Goal: Transaction & Acquisition: Obtain resource

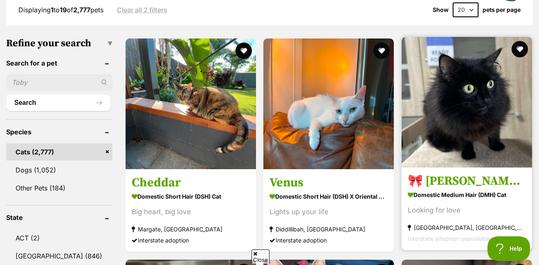
scroll to position [230, 0]
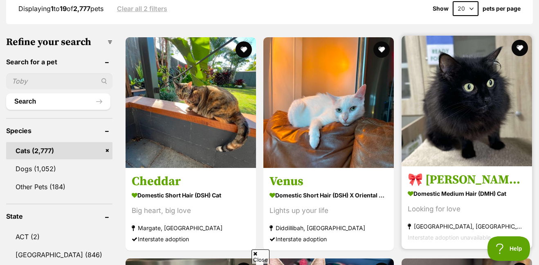
click at [402, 110] on img at bounding box center [467, 101] width 130 height 130
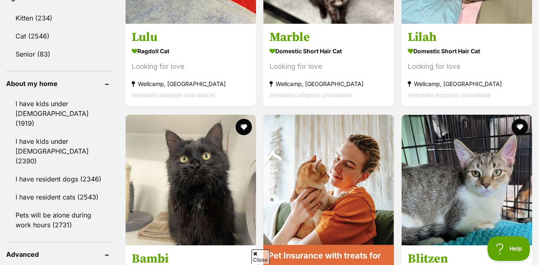
scroll to position [894, 0]
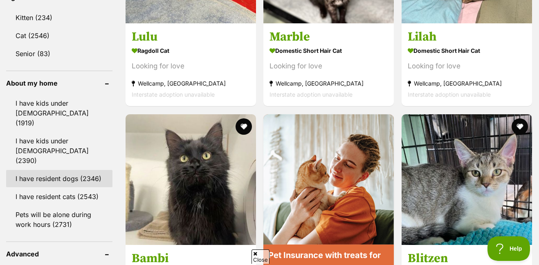
click at [58, 170] on link "I have resident dogs (2346)" at bounding box center [59, 178] width 106 height 17
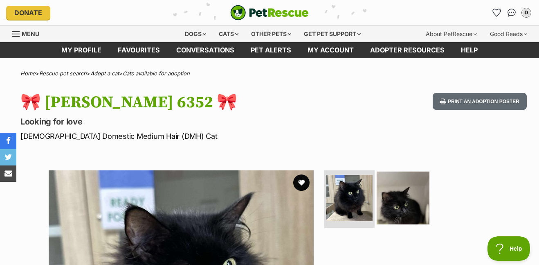
click at [401, 214] on img at bounding box center [403, 197] width 53 height 53
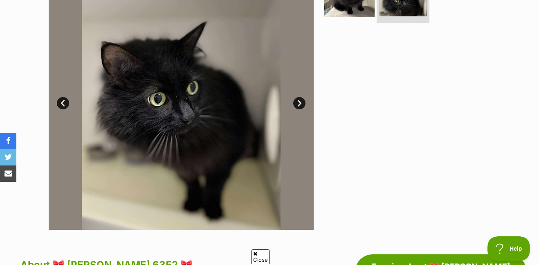
scroll to position [208, 0]
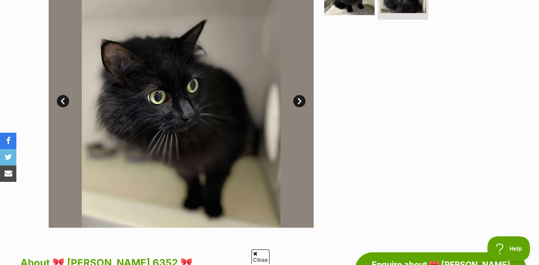
click at [299, 102] on link "Next" at bounding box center [299, 101] width 12 height 12
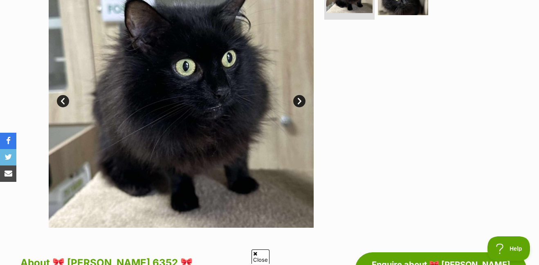
click at [299, 102] on link "Next" at bounding box center [299, 101] width 12 height 12
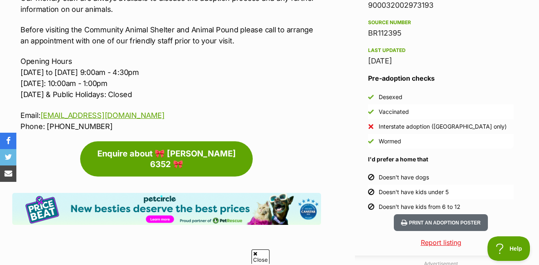
scroll to position [726, 0]
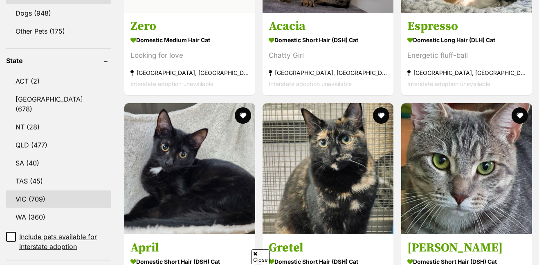
scroll to position [385, 0]
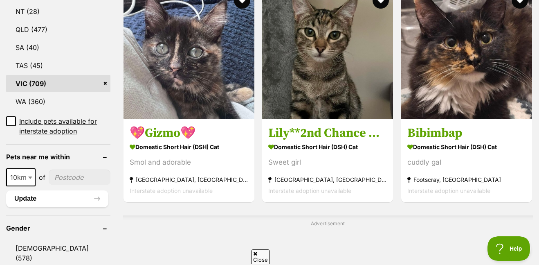
scroll to position [508, 0]
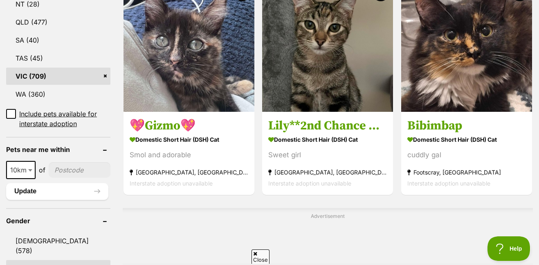
click at [70, 163] on input"] "postcode" at bounding box center [80, 170] width 62 height 16
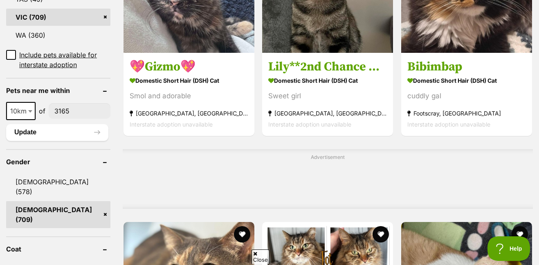
scroll to position [572, 0]
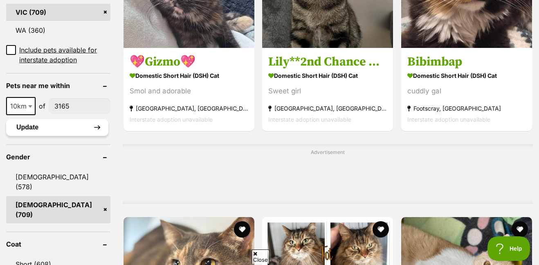
type input"] "3165"
click at [70, 121] on button "Update" at bounding box center [57, 127] width 102 height 16
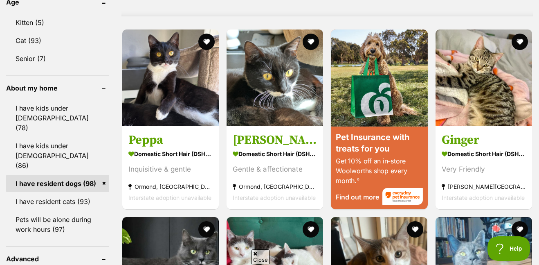
scroll to position [693, 0]
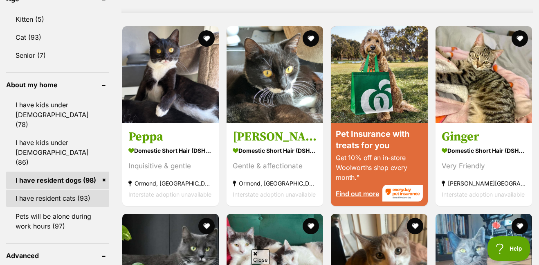
click at [54, 189] on link "I have resident cats (93)" at bounding box center [57, 197] width 103 height 17
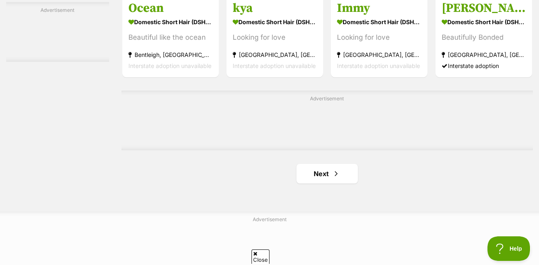
scroll to position [1279, 0]
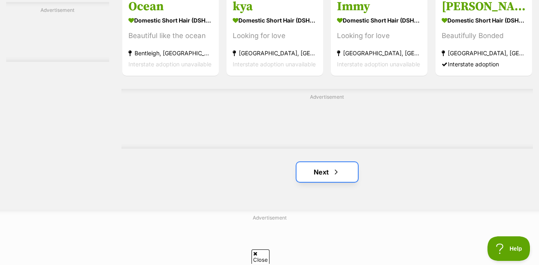
click at [334, 174] on span "Next page" at bounding box center [336, 172] width 8 height 10
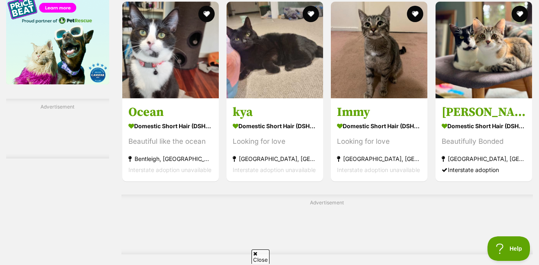
scroll to position [1142, 0]
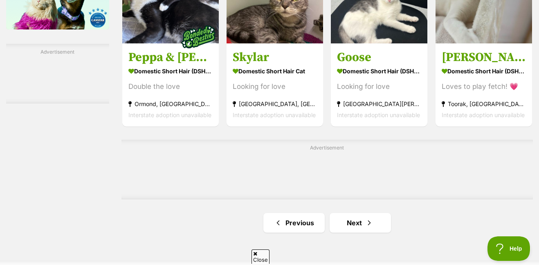
scroll to position [1235, 0]
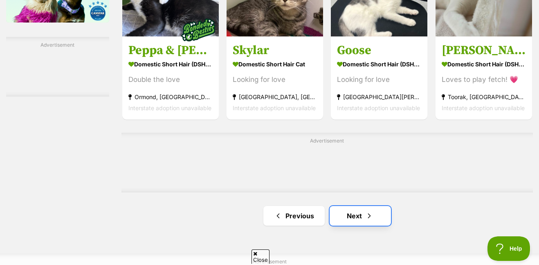
click at [367, 211] on span "Next page" at bounding box center [369, 216] width 8 height 10
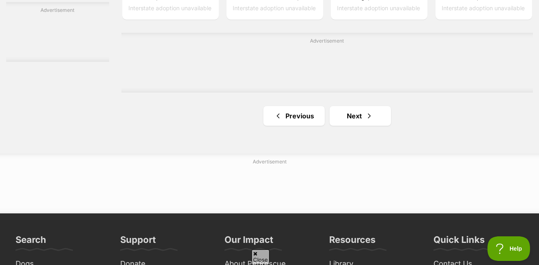
scroll to position [1387, 0]
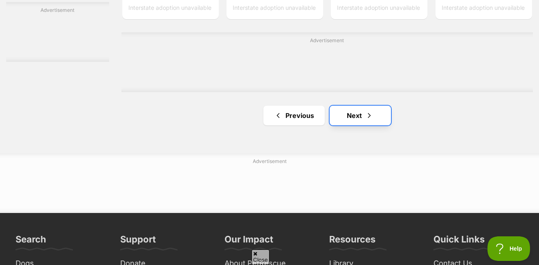
click at [347, 111] on link "Next" at bounding box center [360, 116] width 61 height 20
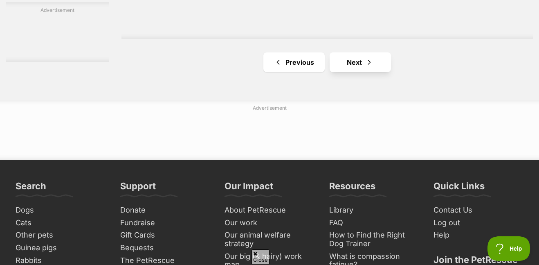
scroll to position [1387, 0]
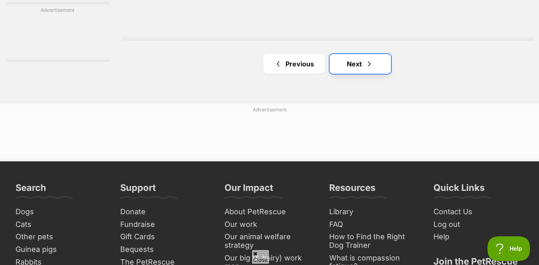
click at [367, 57] on link "Next" at bounding box center [360, 64] width 61 height 20
